Goal: Check status: Check status

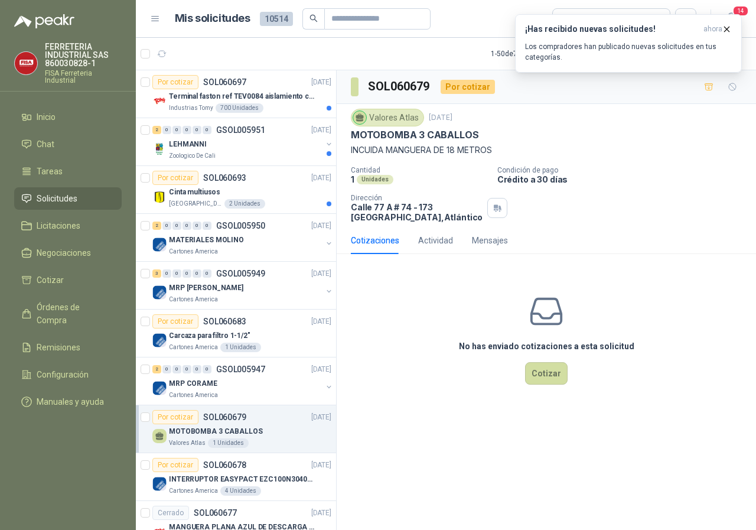
scroll to position [473, 0]
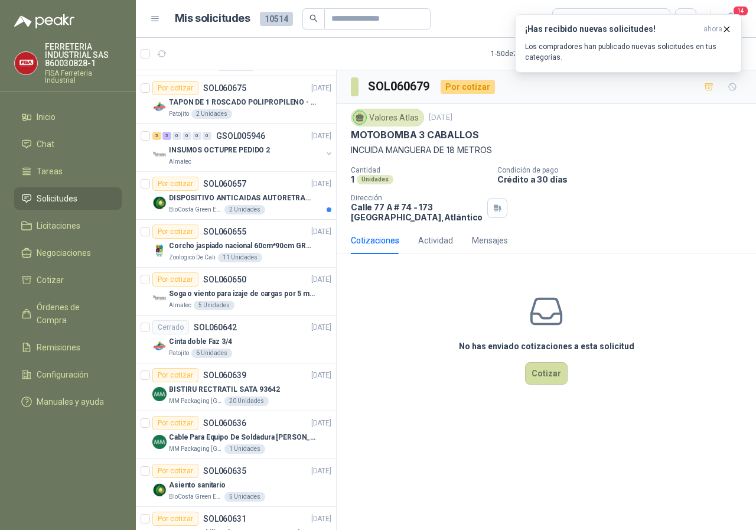
click at [50, 198] on span "Solicitudes" at bounding box center [57, 198] width 41 height 13
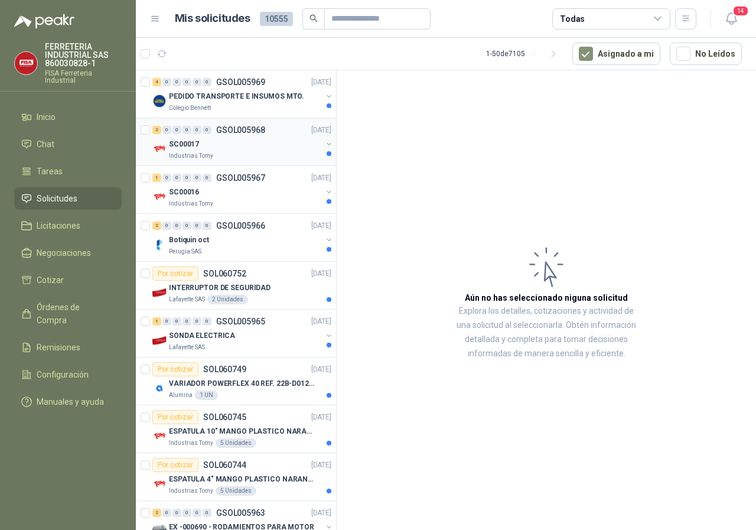
drag, startPoint x: 178, startPoint y: 143, endPoint x: 313, endPoint y: 164, distance: 136.3
click at [180, 141] on p "SC00017" at bounding box center [184, 144] width 30 height 11
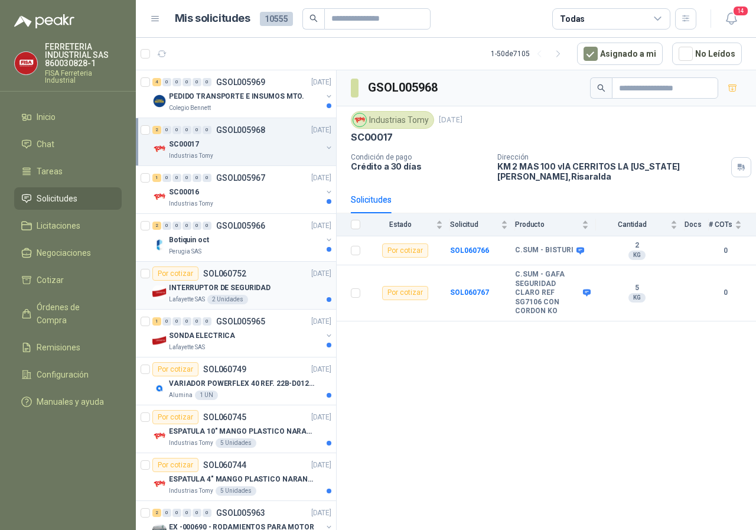
click at [181, 290] on p "INTERRUPTOR DE SEGURIDAD" at bounding box center [220, 287] width 102 height 11
